Goal: Task Accomplishment & Management: Manage account settings

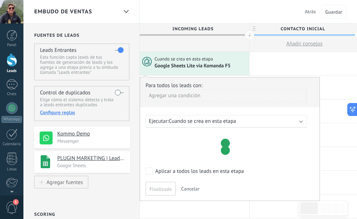
scroll to position [0, 2]
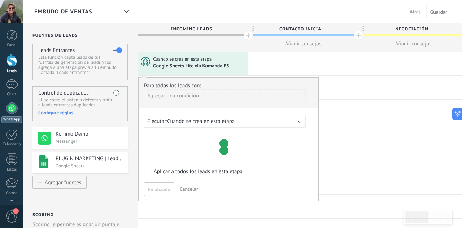
click at [11, 90] on link "Chats" at bounding box center [11, 87] width 23 height 17
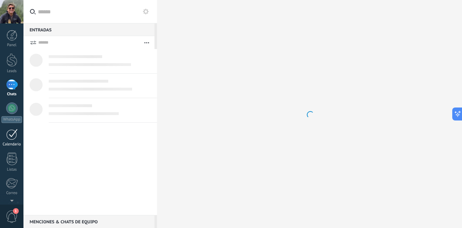
click at [9, 140] on link "Calendario" at bounding box center [11, 138] width 23 height 18
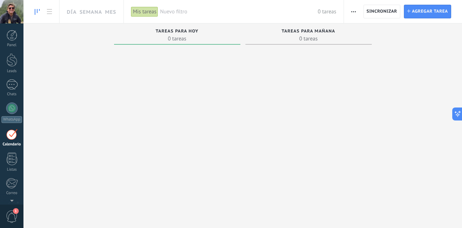
scroll to position [21, 0]
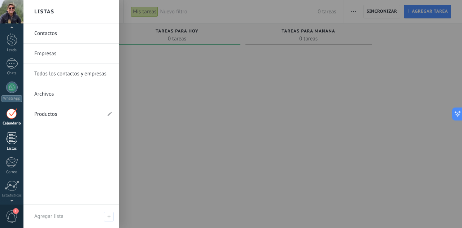
click at [12, 138] on div at bounding box center [11, 138] width 11 height 13
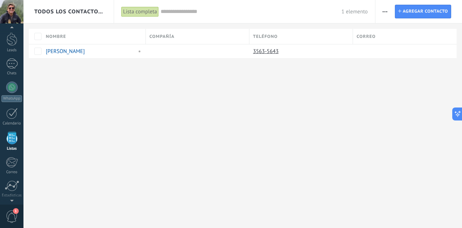
scroll to position [45, 0]
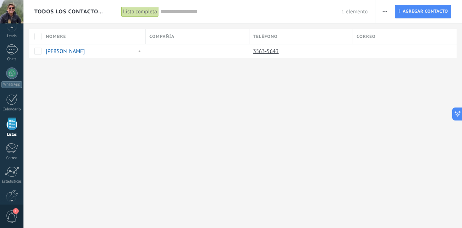
click at [10, 9] on div at bounding box center [11, 11] width 23 height 23
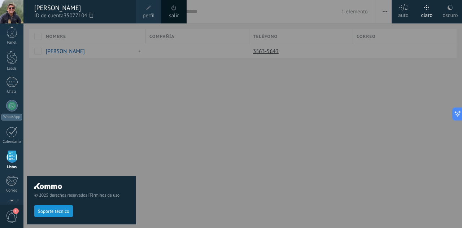
scroll to position [0, 0]
click at [13, 28] on div "Panel Leads Chats WhatsApp Clientes" at bounding box center [23, 113] width 47 height 181
click at [13, 38] on div at bounding box center [11, 35] width 11 height 11
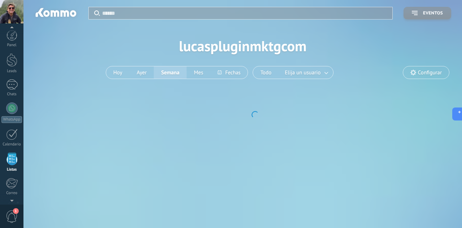
scroll to position [45, 0]
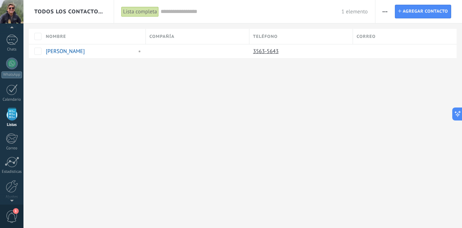
drag, startPoint x: 252, startPoint y: 102, endPoint x: 329, endPoint y: 75, distance: 81.4
click at [252, 102] on div "Todos los contactos y empresas Lista completa Aplicar 1 elemento Lista completa…" at bounding box center [242, 114] width 438 height 228
click at [11, 87] on div at bounding box center [12, 89] width 12 height 11
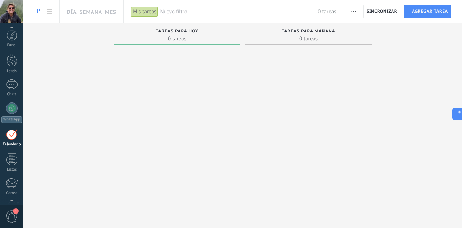
scroll to position [21, 0]
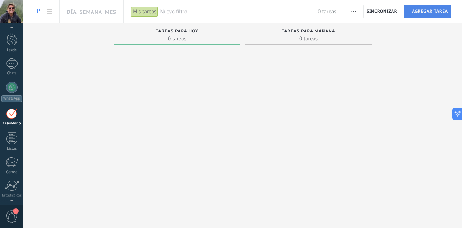
click at [357, 12] on span "Agregar tarea" at bounding box center [429, 11] width 36 height 13
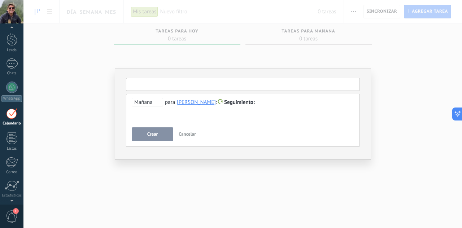
click at [262, 87] on input "text" at bounding box center [243, 84] width 234 height 13
click at [268, 101] on div at bounding box center [243, 102] width 222 height 9
click at [161, 83] on input "text" at bounding box center [243, 84] width 234 height 13
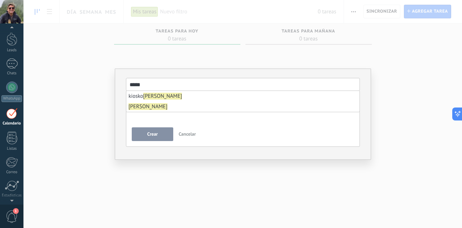
click at [136, 97] on span "kiosko [PERSON_NAME]" at bounding box center [154, 96] width 53 height 7
type input "**********"
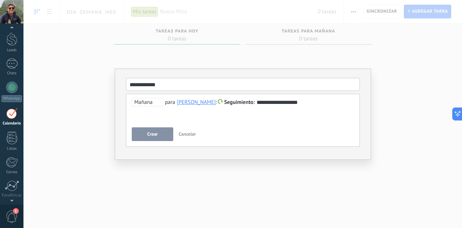
click at [296, 102] on div "**********" at bounding box center [243, 102] width 222 height 9
click at [158, 133] on button "Crear" at bounding box center [152, 134] width 41 height 14
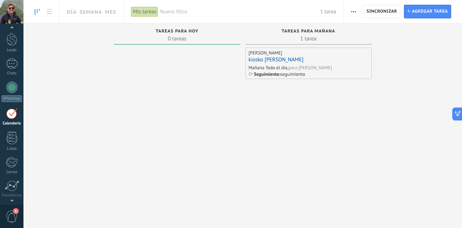
click at [309, 108] on div "[PERSON_NAME] kiosko [PERSON_NAME] [DATE] Todo el día, para [PERSON_NAME] Segui…" at bounding box center [308, 115] width 126 height 134
